Goal: Task Accomplishment & Management: Complete application form

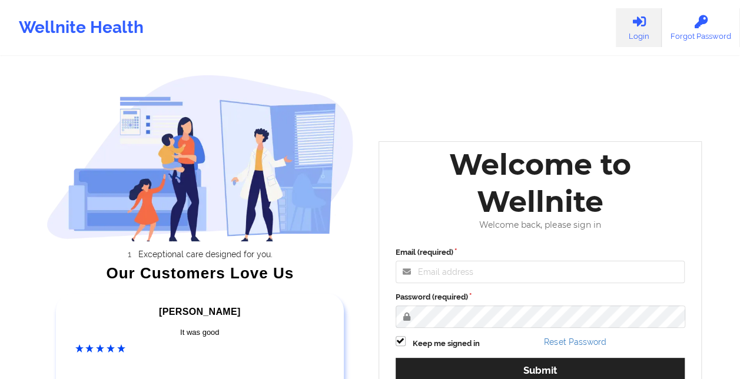
click at [635, 31] on link "Login" at bounding box center [639, 27] width 46 height 39
click at [642, 28] on icon at bounding box center [638, 21] width 15 height 13
click at [644, 22] on icon at bounding box center [638, 21] width 15 height 13
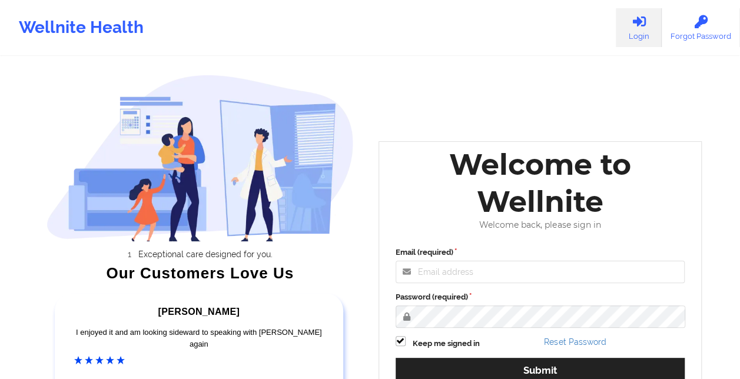
click at [643, 21] on icon at bounding box center [638, 21] width 15 height 13
click at [535, 272] on input "Email (required)" at bounding box center [541, 272] width 290 height 22
type input "[EMAIL_ADDRESS][DOMAIN_NAME]"
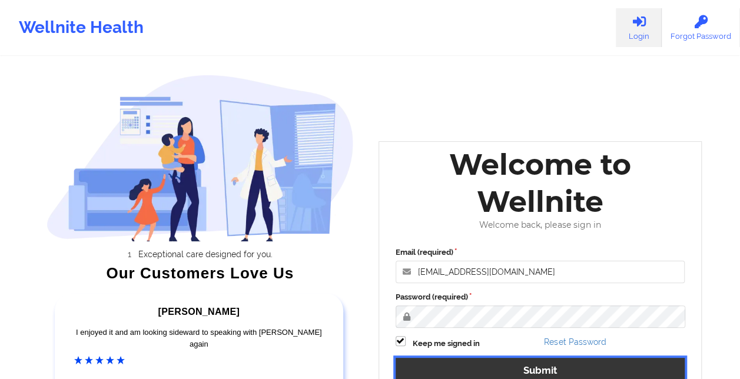
click at [528, 365] on button "Submit" at bounding box center [541, 370] width 290 height 25
